Goal: Task Accomplishment & Management: Use online tool/utility

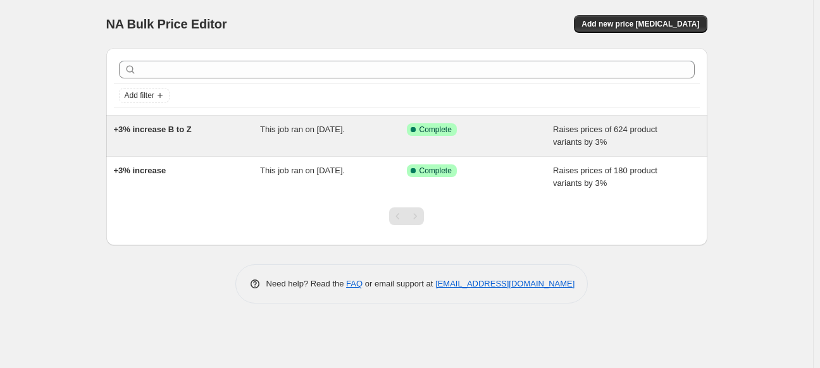
click at [169, 125] on span "+3% increase B to Z" at bounding box center [153, 129] width 78 height 9
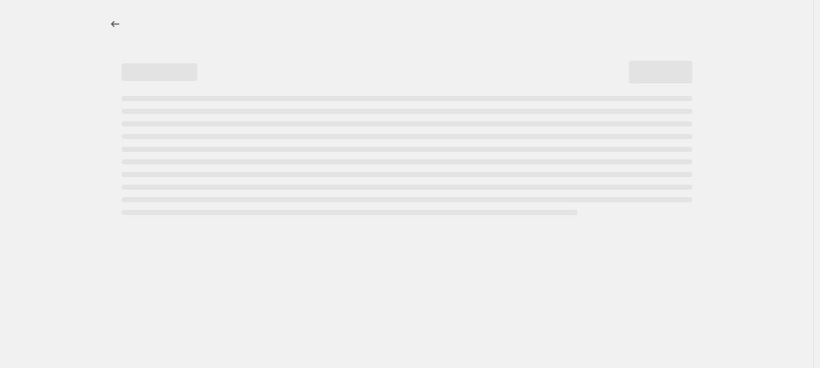
select select "percentage"
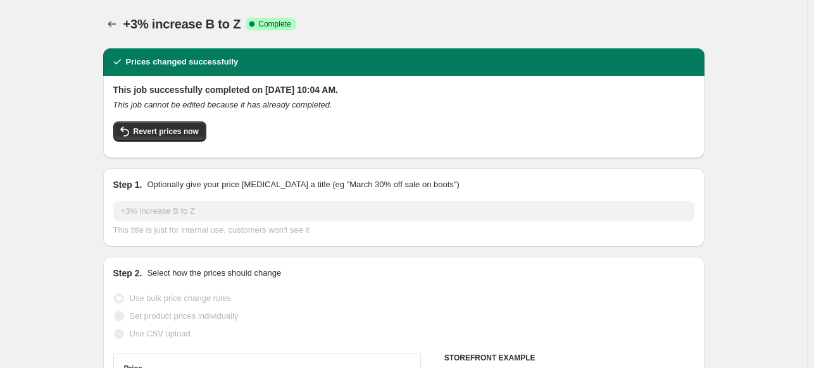
select select "vendor"
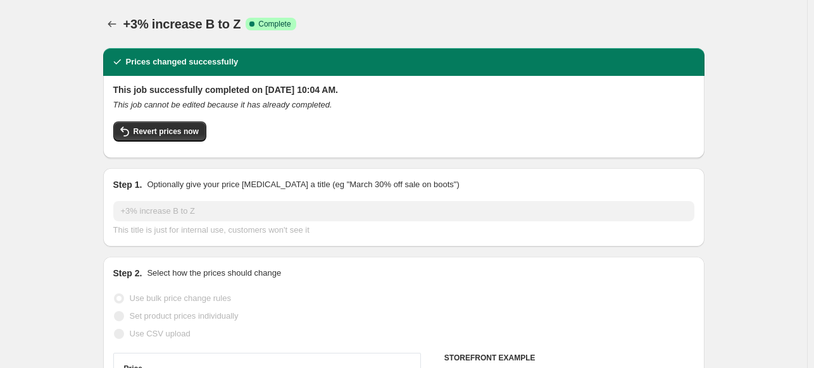
select select "vendor"
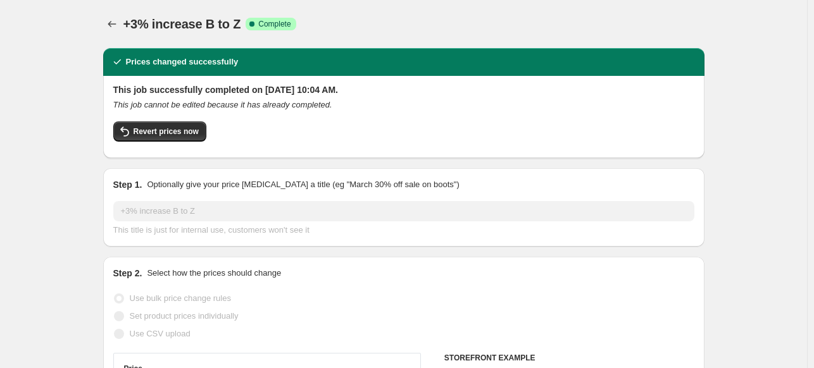
select select "vendor"
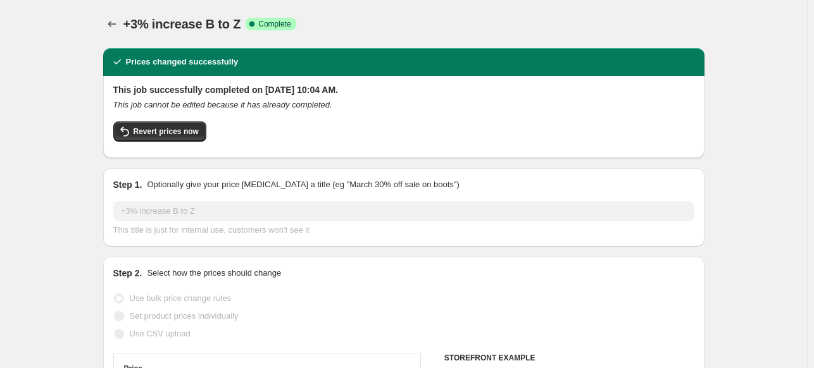
select select "vendor"
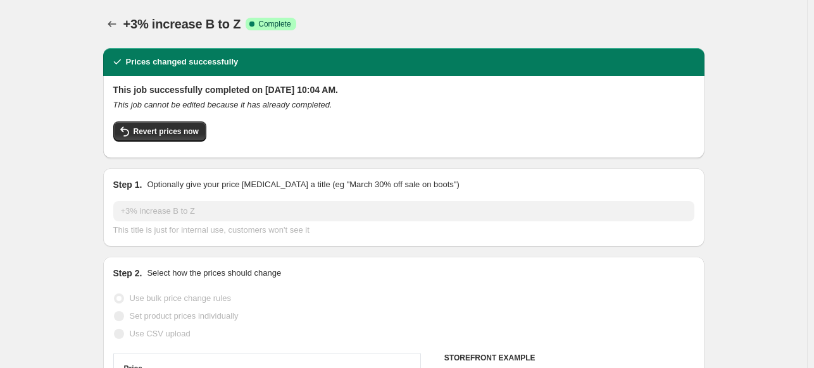
select select "vendor"
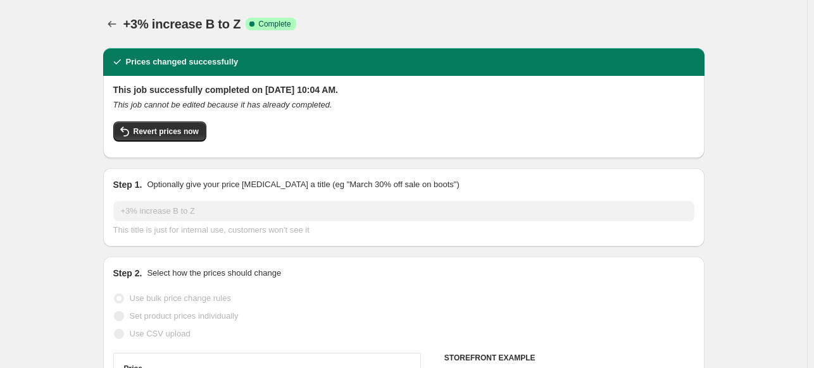
select select "vendor"
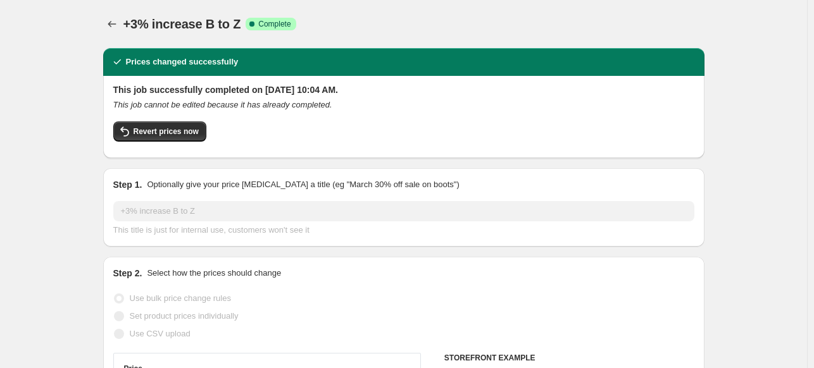
select select "vendor"
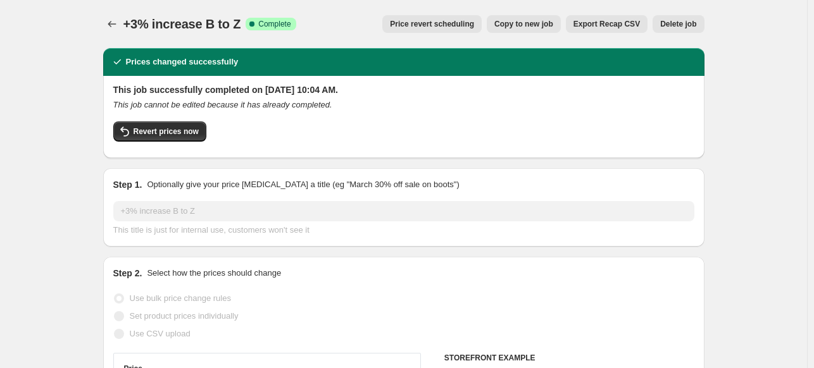
click at [537, 22] on span "Copy to new job" at bounding box center [523, 24] width 59 height 10
select select "percentage"
select select "vendor"
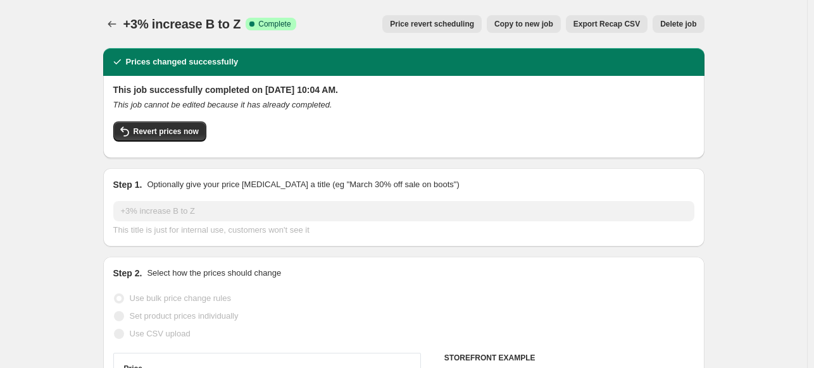
select select "vendor"
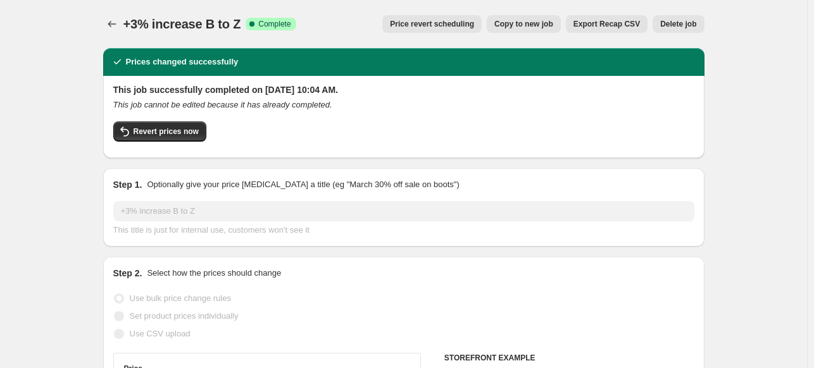
select select "vendor"
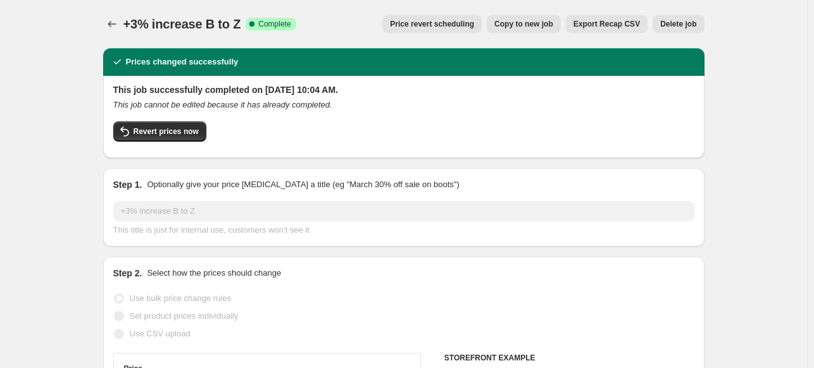
select select "vendor"
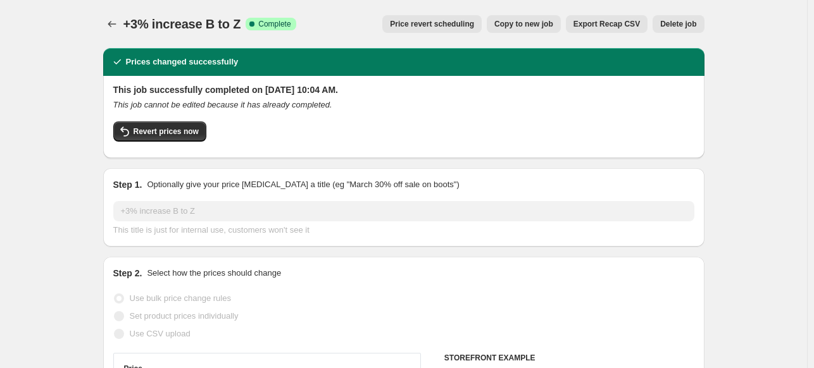
select select "vendor"
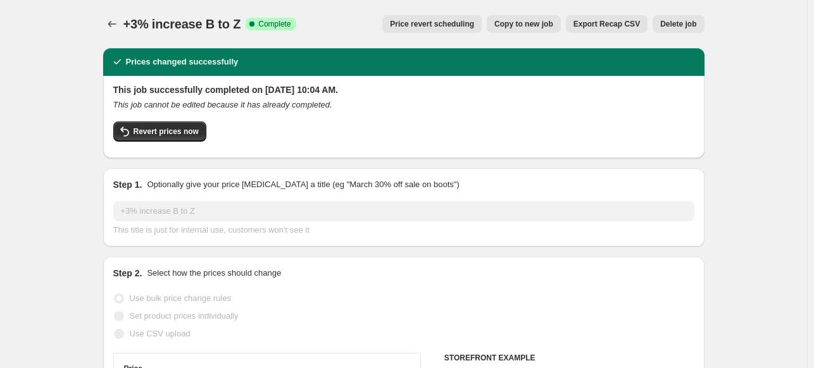
select select "vendor"
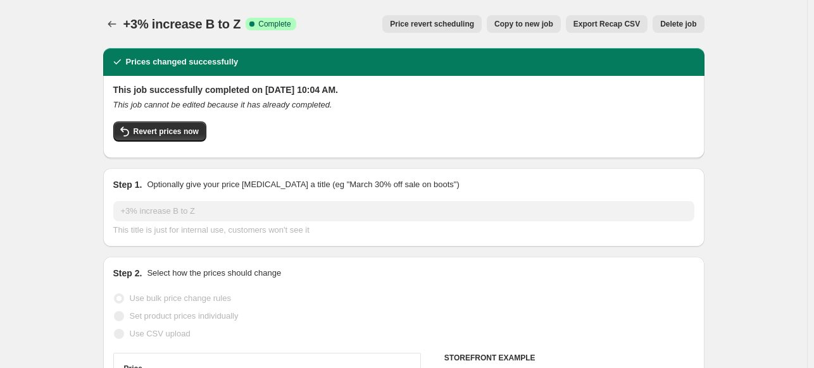
select select "vendor"
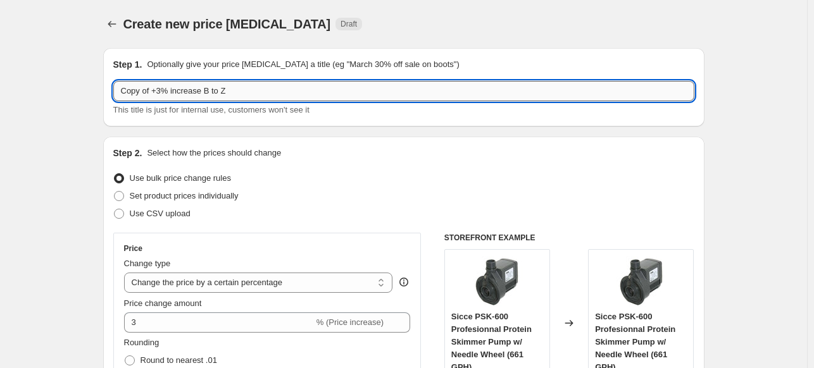
click at [182, 89] on input "Copy of +3% increase B to Z" at bounding box center [403, 91] width 581 height 20
drag, startPoint x: 225, startPoint y: 90, endPoint x: 106, endPoint y: 96, distance: 119.8
click at [106, 96] on div "Step 1. Optionally give your price change job a title (eg "March 30% off sale o…" at bounding box center [403, 87] width 601 height 78
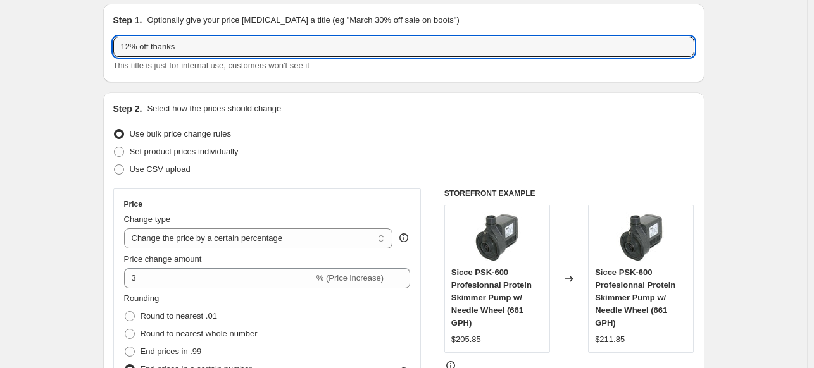
scroll to position [127, 0]
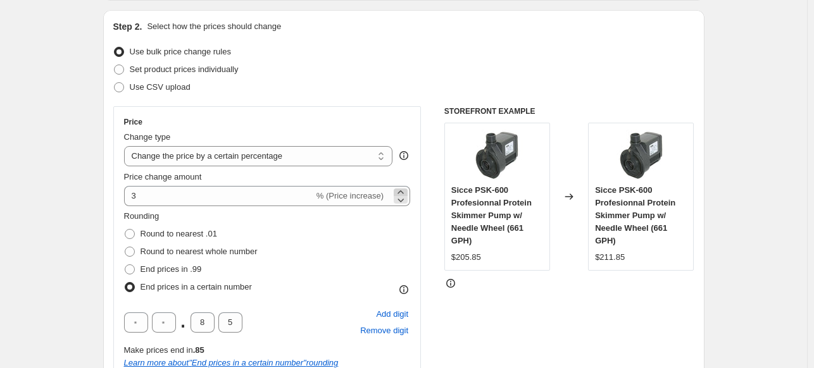
type input "12% off thanks"
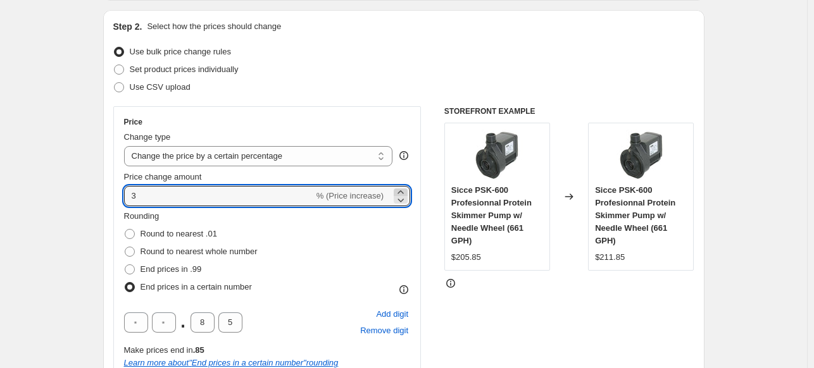
click at [403, 189] on icon at bounding box center [400, 192] width 13 height 13
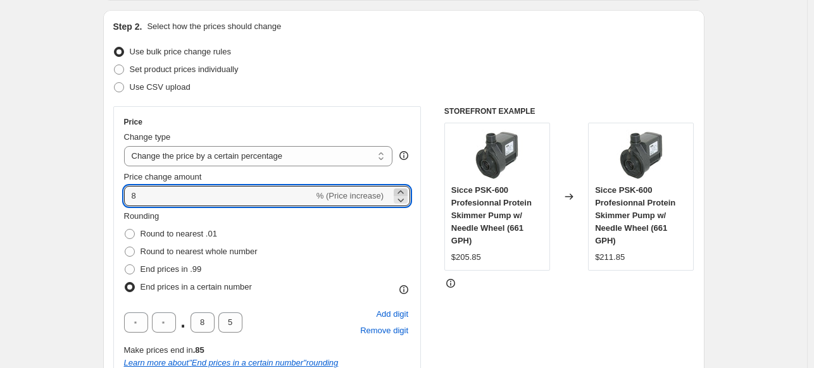
click at [403, 189] on icon at bounding box center [400, 192] width 13 height 13
click at [407, 204] on icon at bounding box center [400, 200] width 13 height 13
click at [407, 203] on icon at bounding box center [400, 200] width 13 height 13
click at [407, 200] on icon at bounding box center [400, 200] width 13 height 13
click at [407, 199] on icon at bounding box center [400, 200] width 13 height 13
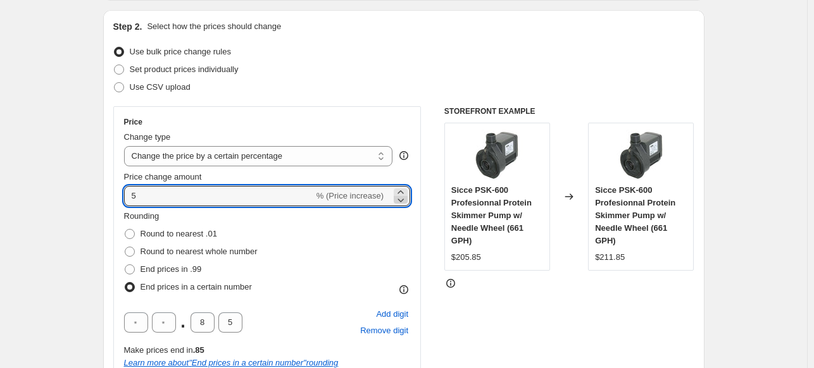
click at [407, 199] on icon at bounding box center [400, 200] width 13 height 13
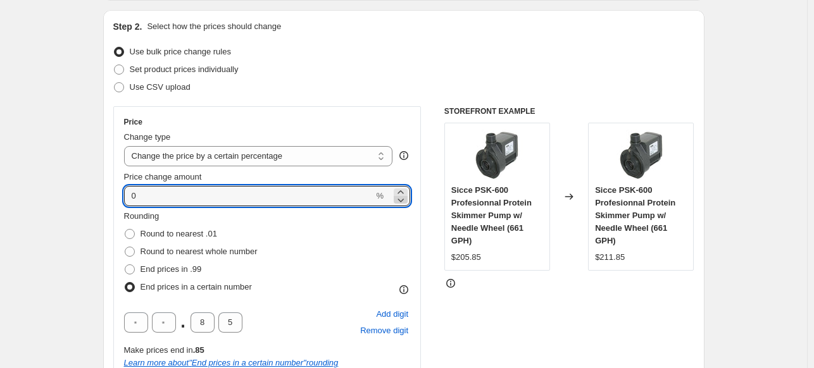
click at [407, 199] on icon at bounding box center [400, 200] width 13 height 13
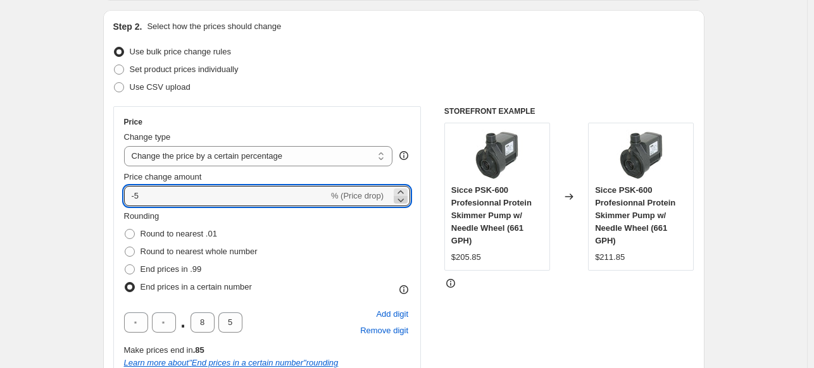
click at [407, 199] on icon at bounding box center [400, 200] width 13 height 13
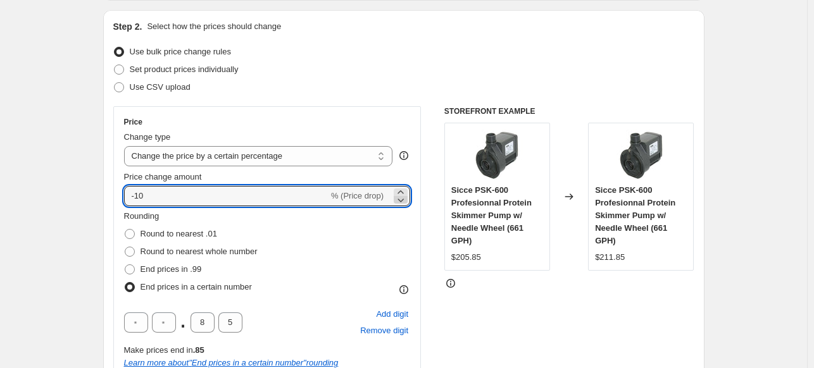
click at [407, 199] on icon at bounding box center [400, 200] width 13 height 13
click at [407, 201] on icon at bounding box center [400, 200] width 13 height 13
type input "-12"
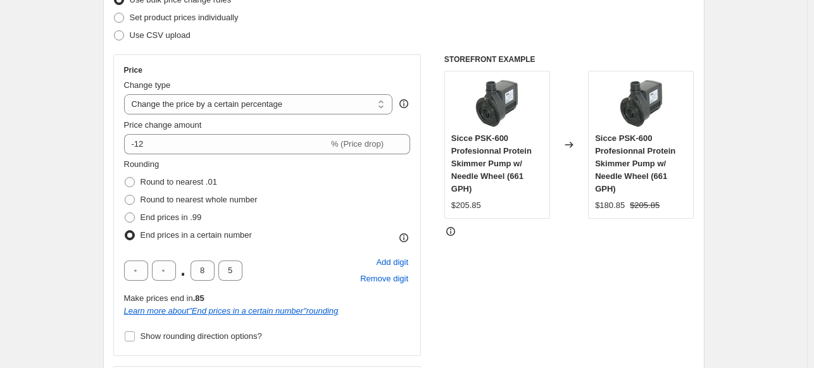
scroll to position [253, 0]
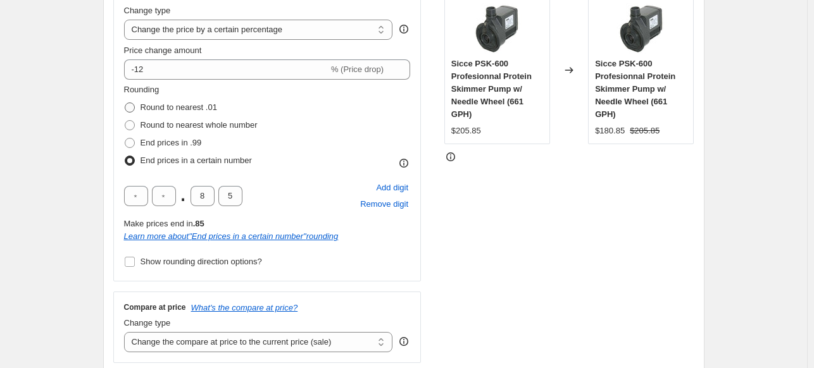
click at [134, 108] on span at bounding box center [130, 108] width 10 height 10
click at [125, 103] on input "Round to nearest .01" at bounding box center [125, 103] width 1 height 1
radio input "true"
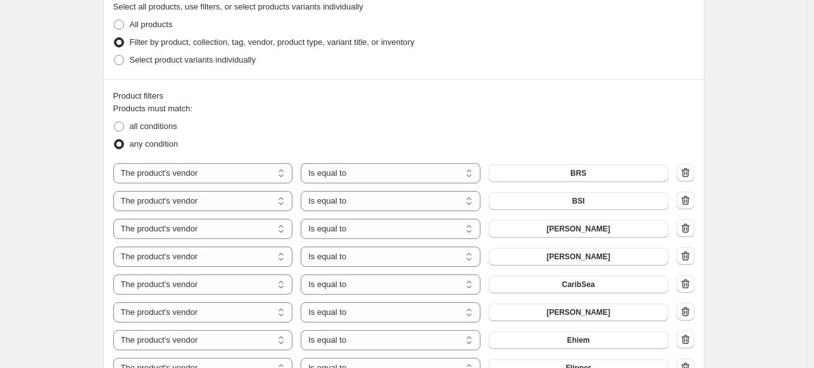
scroll to position [434, 0]
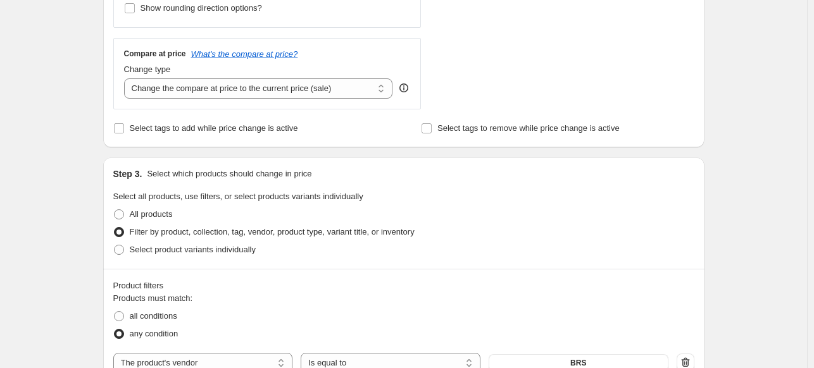
click at [121, 129] on input "Select tags to add while price change is active" at bounding box center [119, 128] width 10 height 10
checkbox input "true"
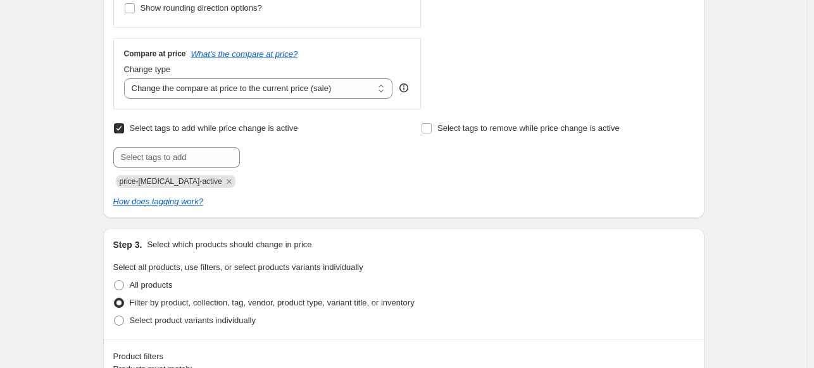
scroll to position [504, 0]
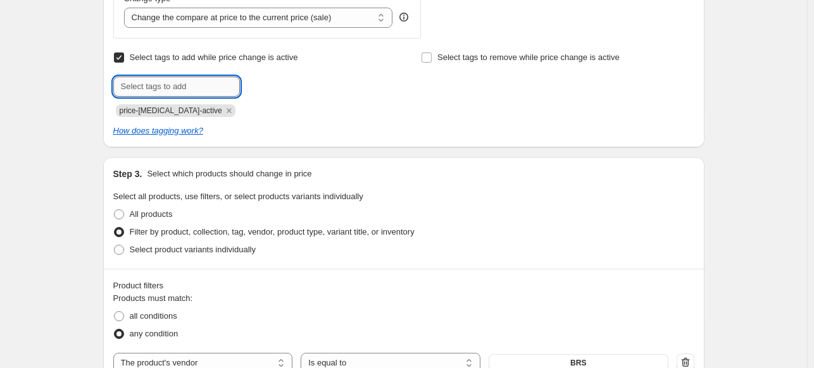
click at [172, 85] on input "text" at bounding box center [176, 87] width 127 height 20
type input "sale"
click at [263, 81] on b "Add" at bounding box center [258, 85] width 15 height 9
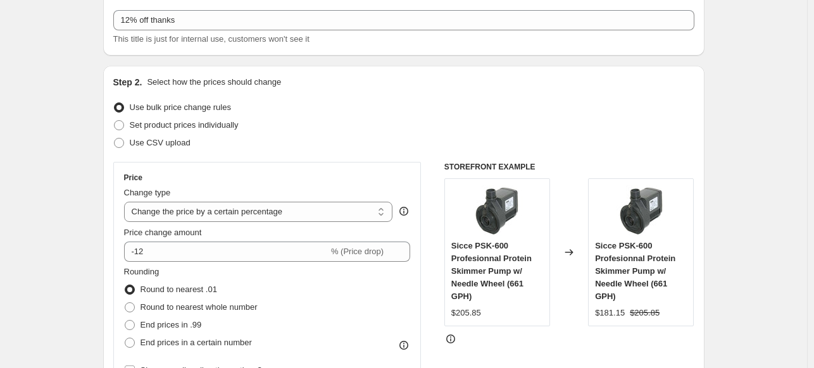
scroll to position [0, 0]
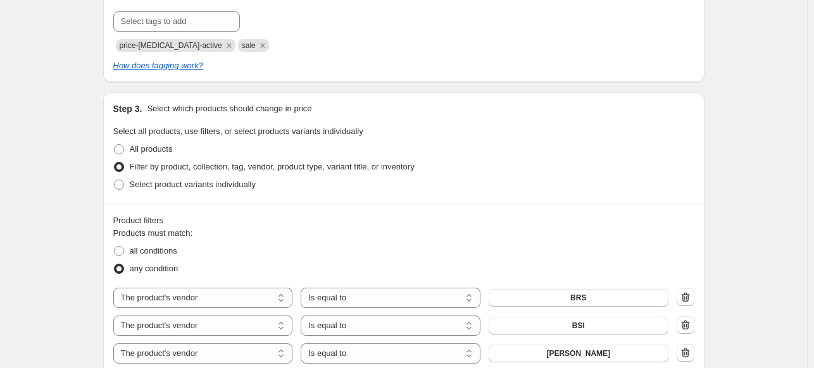
scroll to position [760, 0]
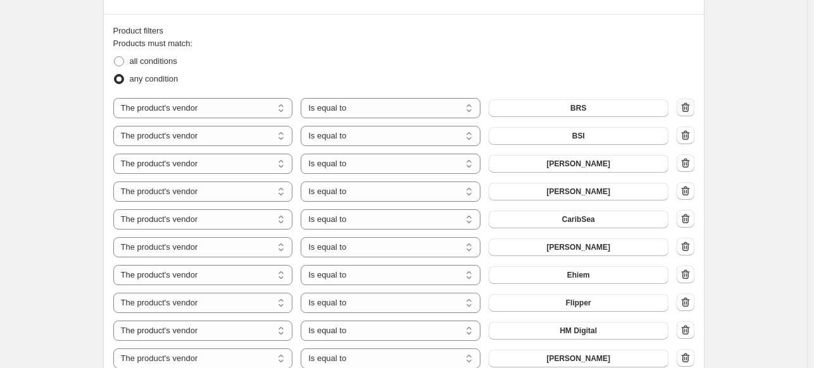
click at [689, 106] on icon "button" at bounding box center [685, 107] width 13 height 13
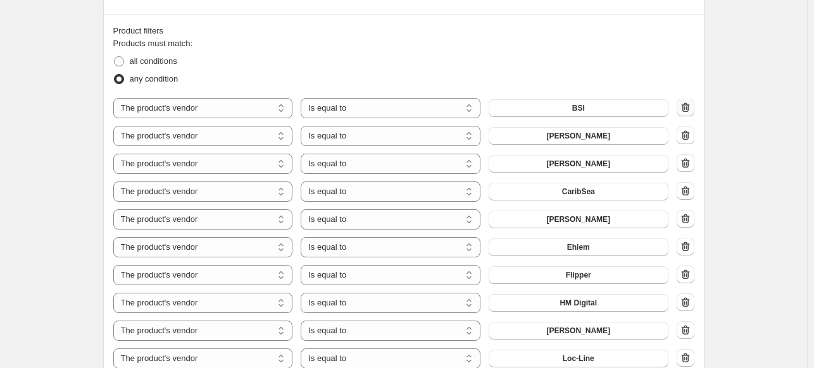
click at [687, 106] on icon "button" at bounding box center [685, 107] width 13 height 13
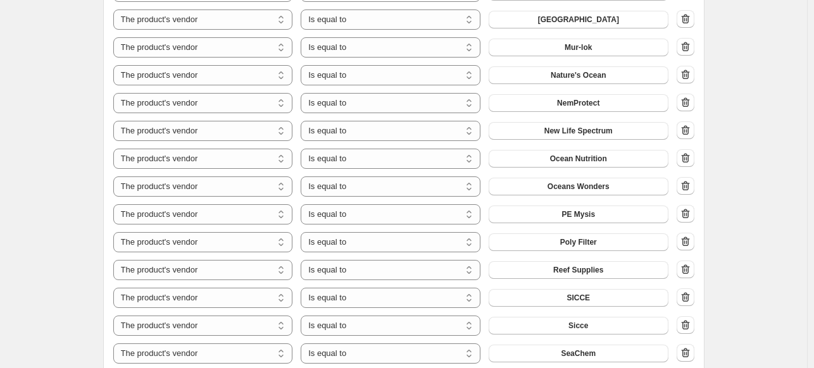
scroll to position [1203, 0]
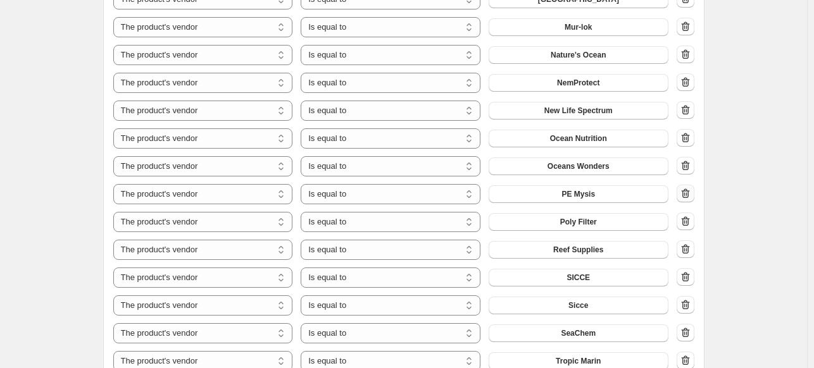
click at [689, 194] on icon "button" at bounding box center [685, 193] width 8 height 9
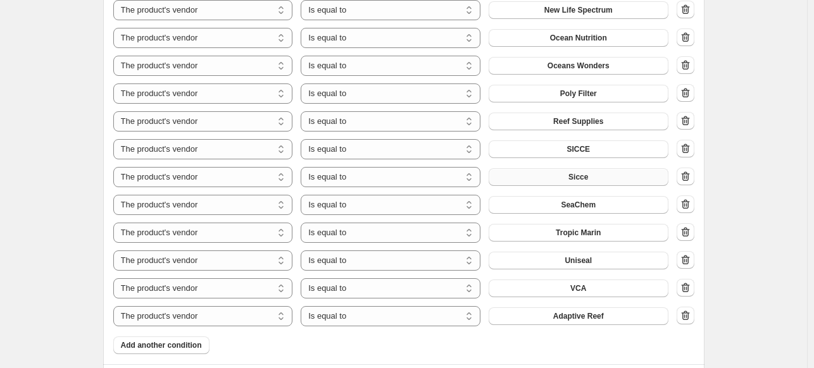
scroll to position [1329, 0]
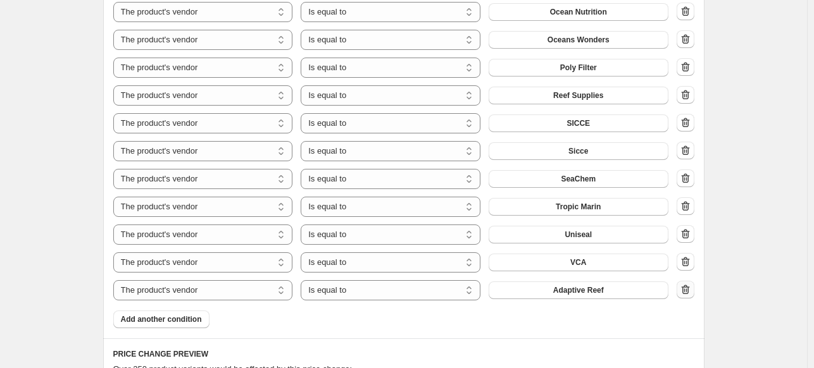
click at [689, 291] on icon "button" at bounding box center [685, 289] width 8 height 9
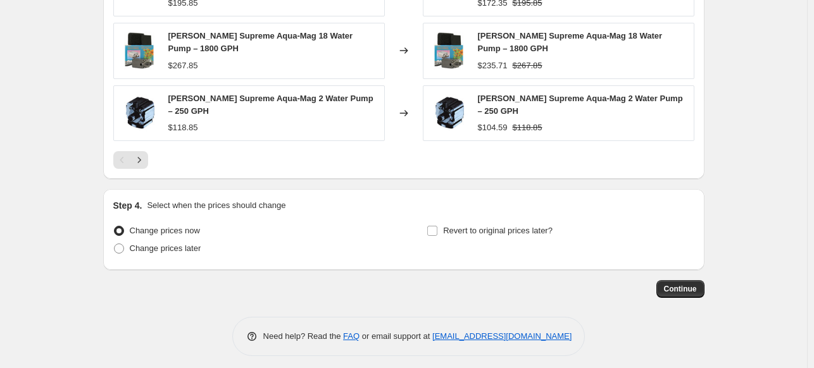
scroll to position [1849, 0]
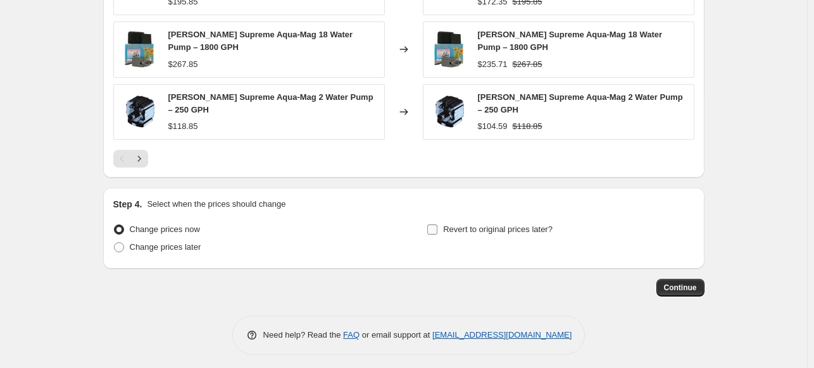
click at [436, 225] on input "Revert to original prices later?" at bounding box center [432, 230] width 10 height 10
checkbox input "true"
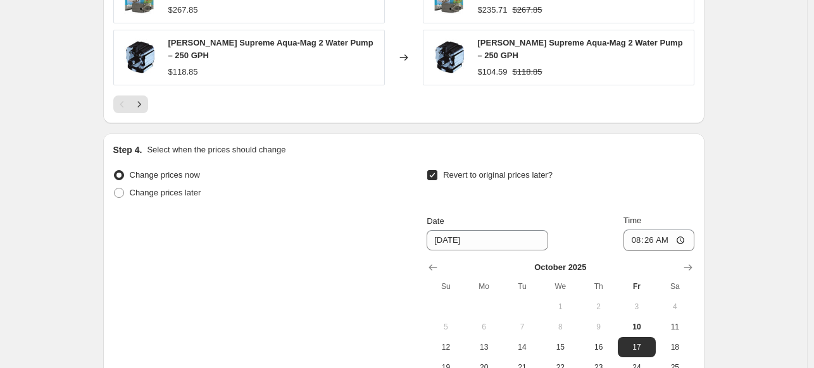
scroll to position [1976, 0]
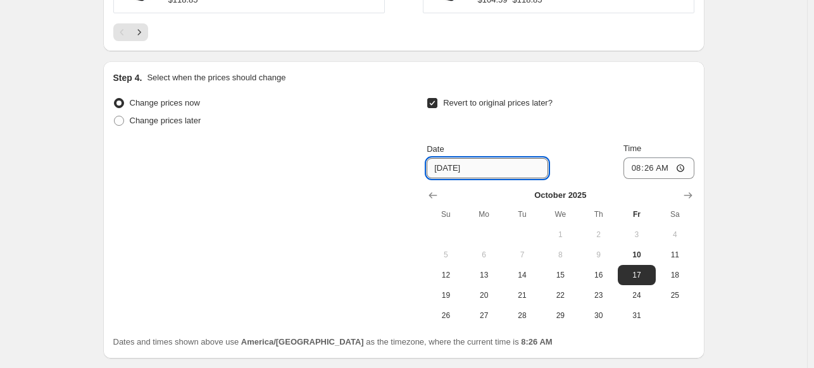
click at [503, 169] on input "10/17/2025" at bounding box center [488, 168] width 122 height 20
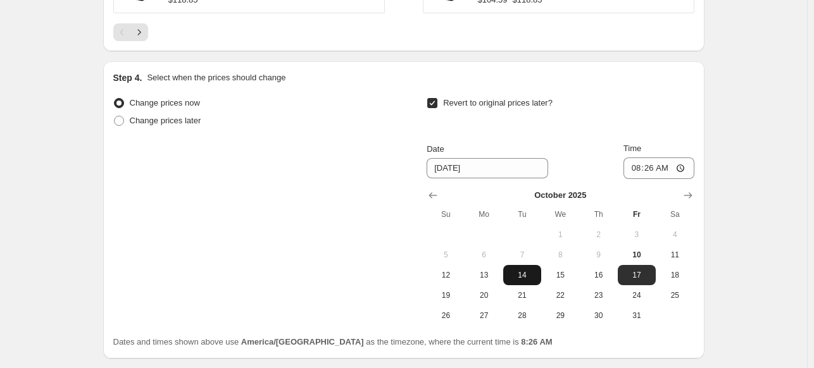
click at [525, 270] on span "14" at bounding box center [522, 275] width 28 height 10
type input "10/14/2025"
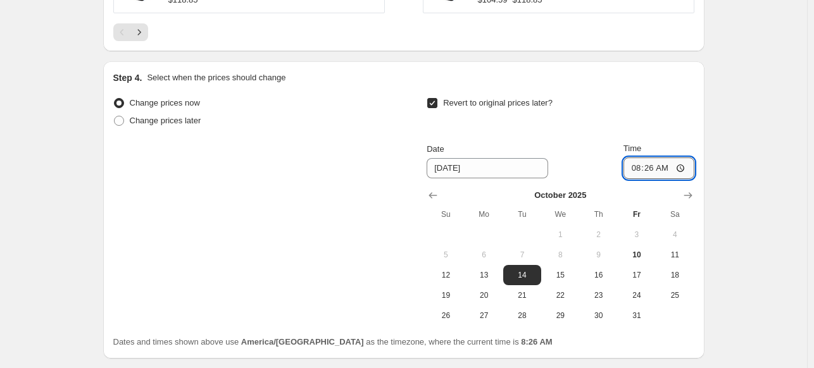
click at [653, 165] on input "08:26" at bounding box center [658, 169] width 71 height 22
click at [683, 161] on input "08:26" at bounding box center [658, 169] width 71 height 22
type input "03:26"
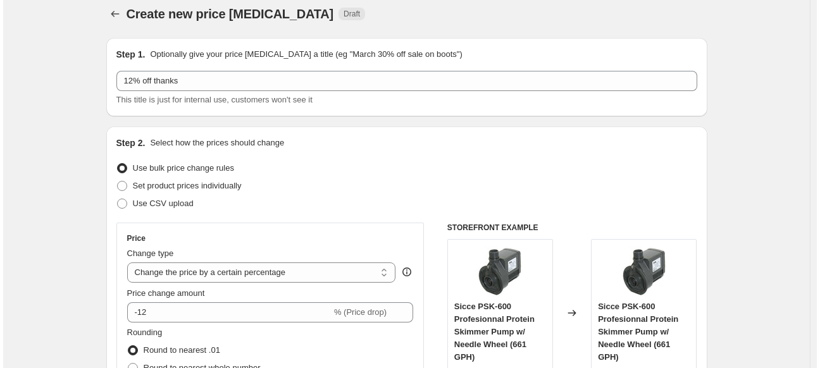
scroll to position [0, 0]
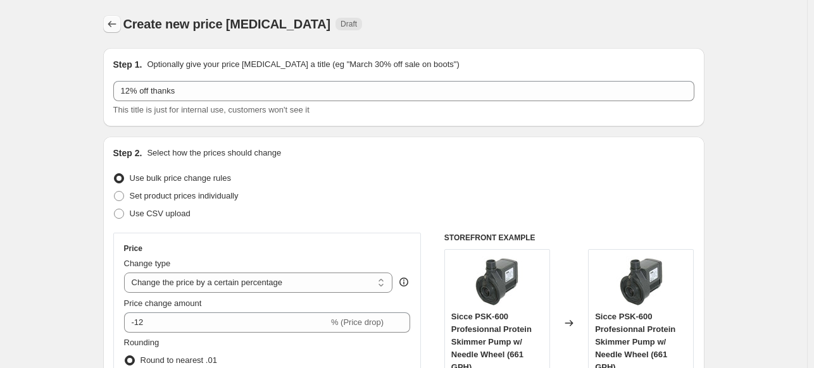
click at [113, 26] on icon "Price change jobs" at bounding box center [112, 24] width 13 height 13
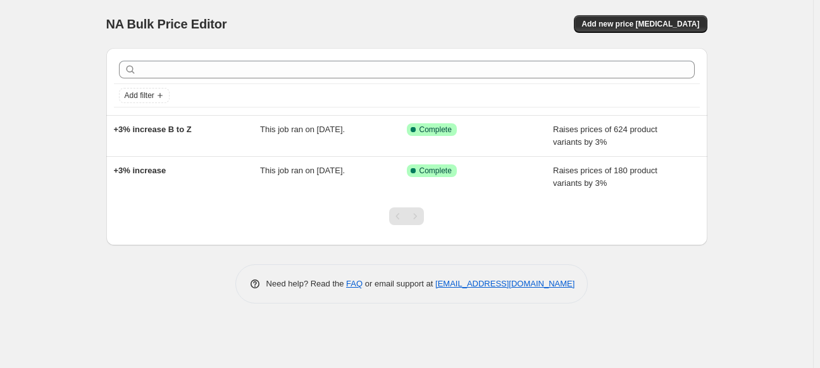
click at [60, 63] on div "NA Bulk Price Editor. This page is ready NA Bulk Price Editor Add new price [ME…" at bounding box center [406, 184] width 813 height 368
click at [74, 92] on div "NA Bulk Price Editor. This page is ready NA Bulk Price Editor Add new price [ME…" at bounding box center [406, 184] width 813 height 368
